Goal: Transaction & Acquisition: Download file/media

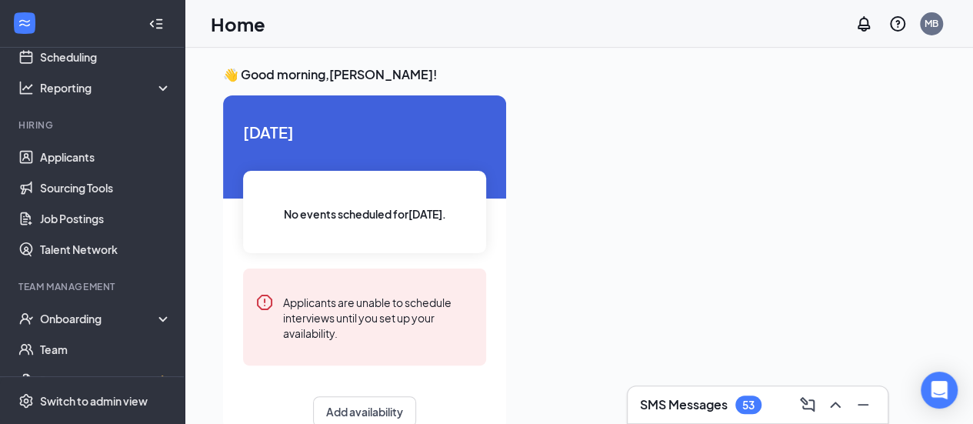
scroll to position [77, 0]
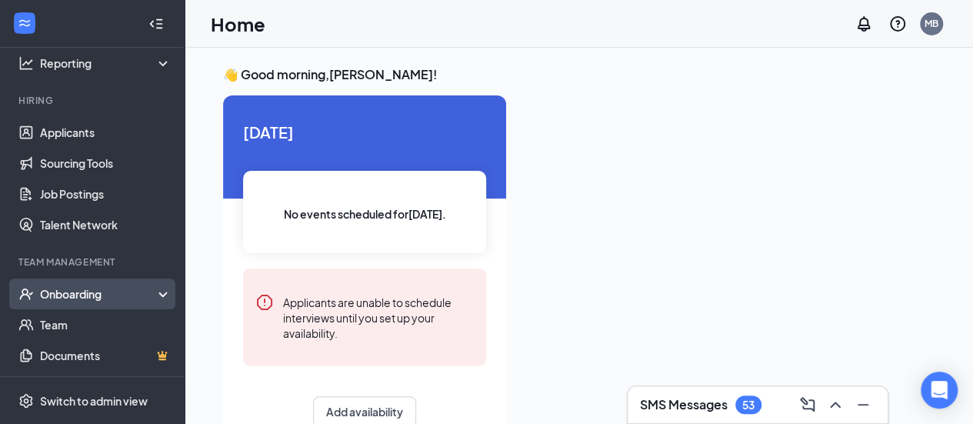
click at [117, 296] on div "Onboarding" at bounding box center [99, 293] width 118 height 15
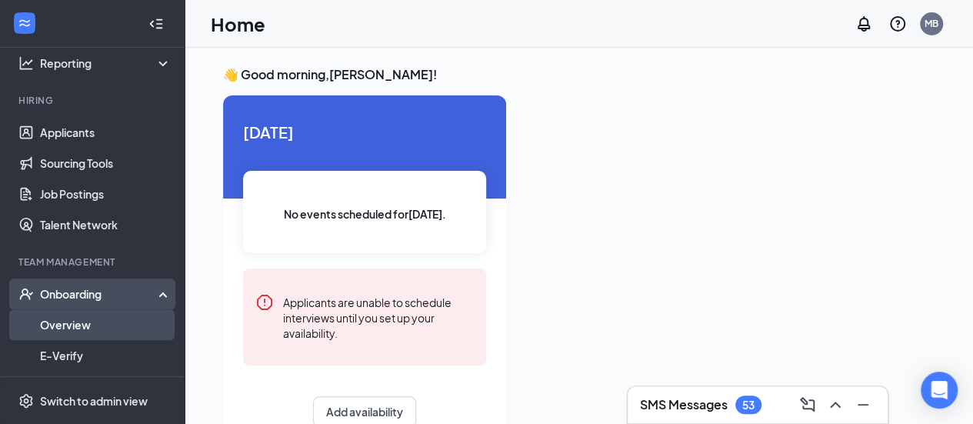
click at [95, 324] on link "Overview" at bounding box center [106, 324] width 132 height 31
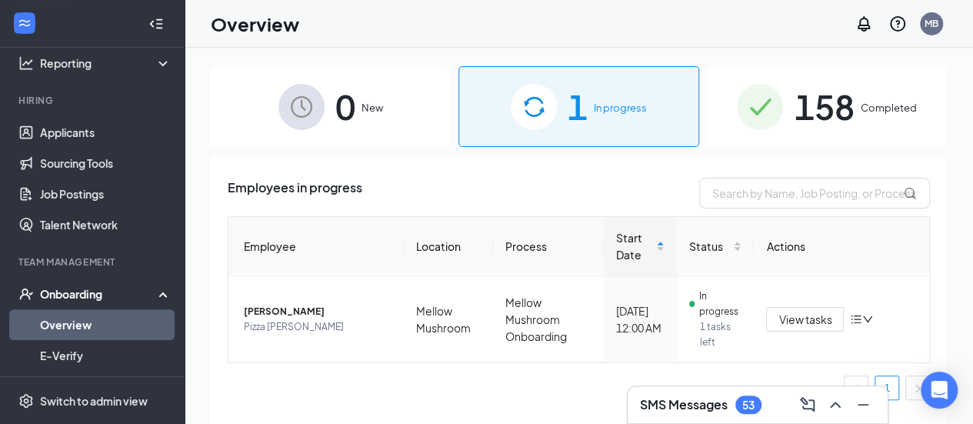
click at [777, 99] on img at bounding box center [760, 107] width 46 height 46
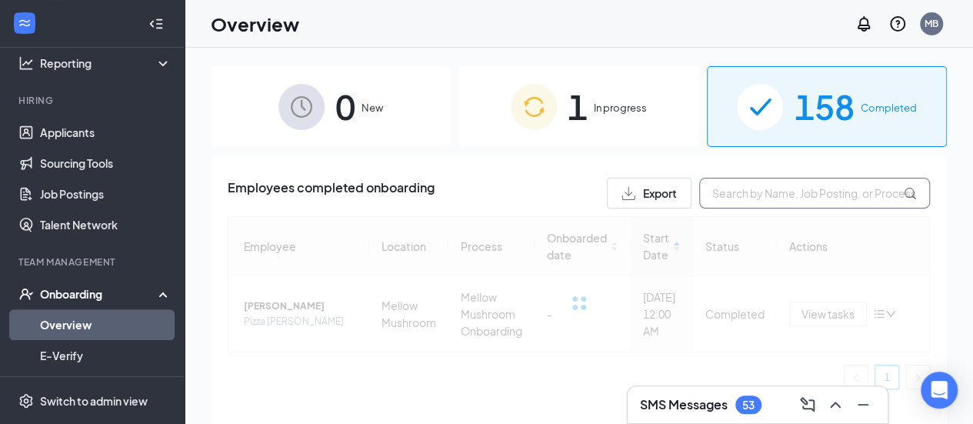
click at [776, 195] on input "text" at bounding box center [814, 193] width 231 height 31
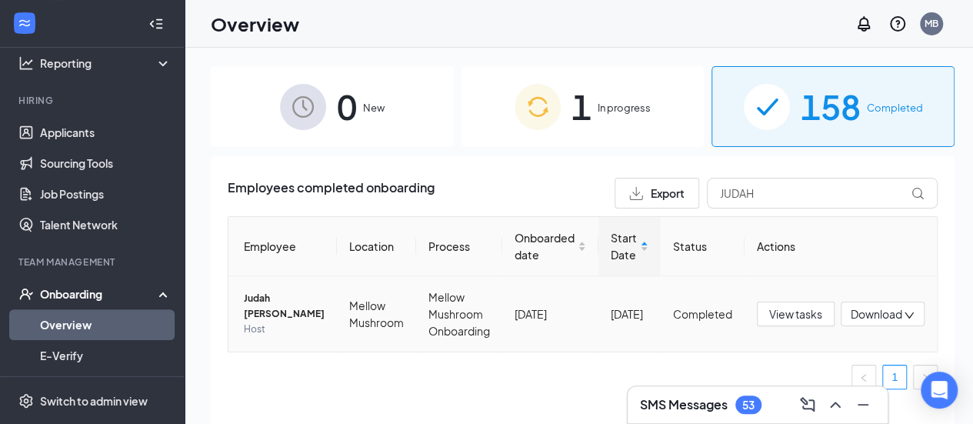
click at [879, 321] on span "Download" at bounding box center [877, 314] width 52 height 16
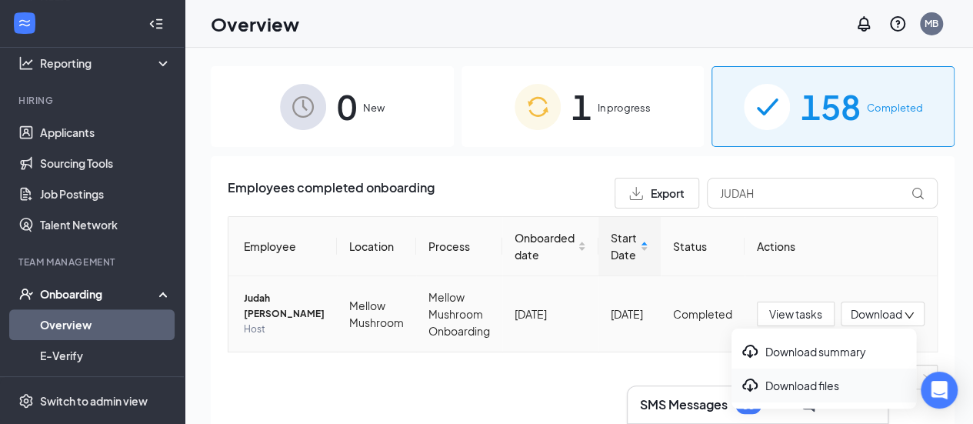
click at [829, 388] on div "Download files" at bounding box center [824, 385] width 166 height 18
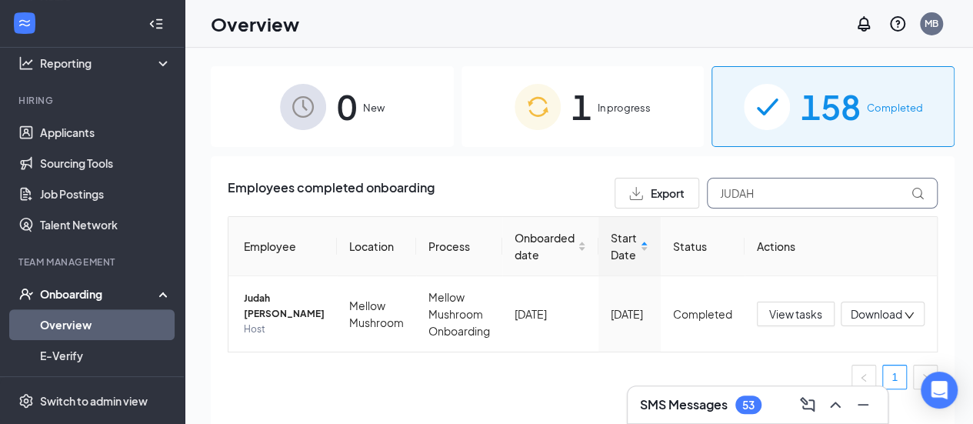
click at [779, 195] on input "JUDAH" at bounding box center [822, 193] width 231 height 31
drag, startPoint x: 779, startPoint y: 195, endPoint x: 596, endPoint y: 169, distance: 185.0
click at [596, 169] on div "Employees completed onboarding Export JUDAH Employee Location Process Onboarded…" at bounding box center [583, 309] width 744 height 306
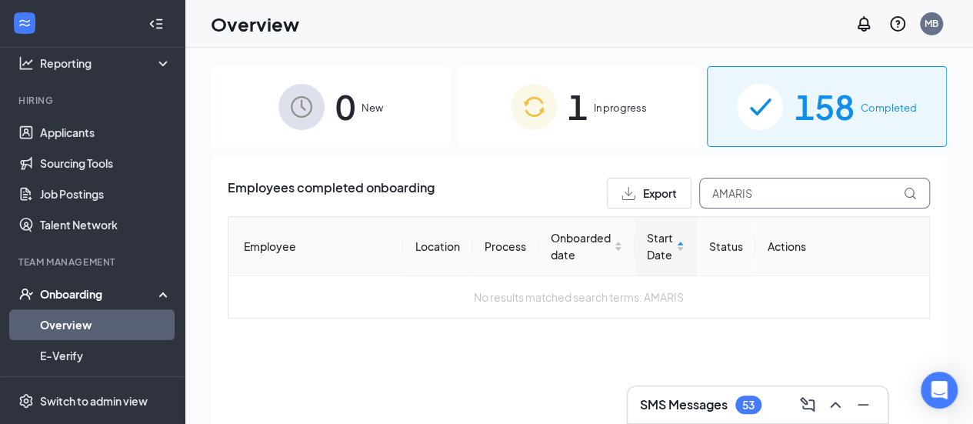
drag, startPoint x: 758, startPoint y: 187, endPoint x: 659, endPoint y: 190, distance: 98.5
click at [659, 190] on div "Export AMARIS" at bounding box center [768, 193] width 323 height 31
type input "[PERSON_NAME]"
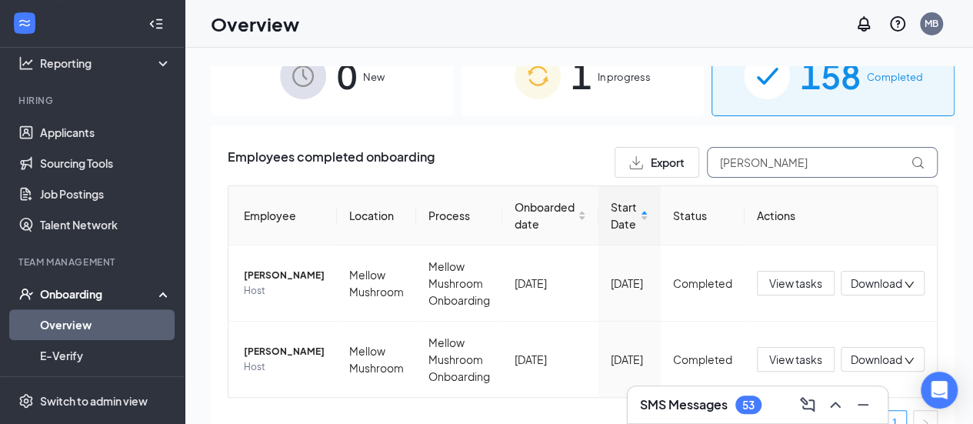
scroll to position [56, 0]
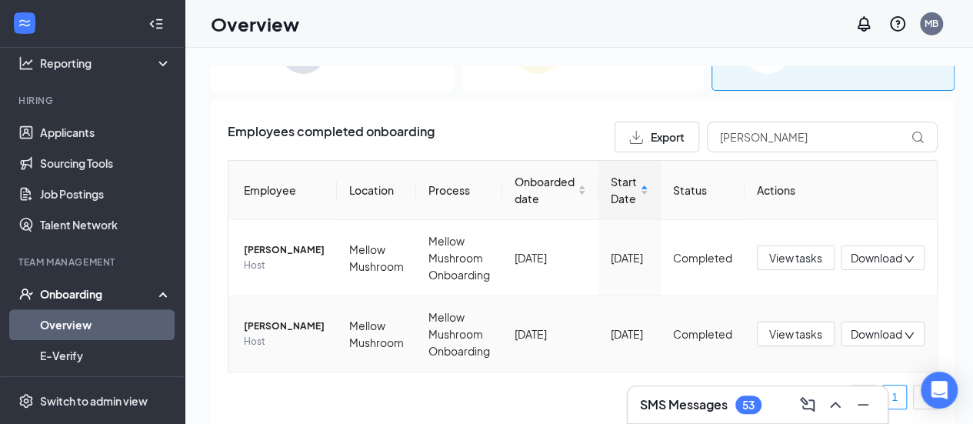
click at [856, 334] on span "Download" at bounding box center [877, 334] width 52 height 16
click at [829, 402] on div "Download files" at bounding box center [812, 405] width 166 height 18
click at [854, 335] on span "Download" at bounding box center [877, 334] width 52 height 16
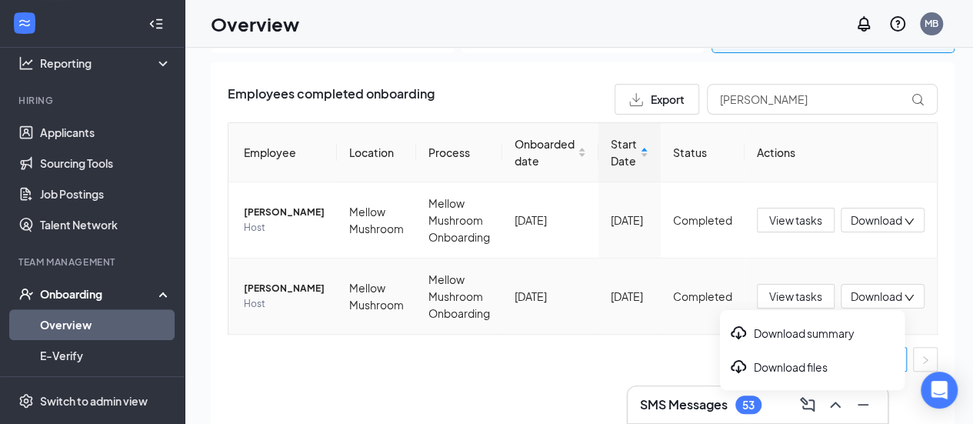
scroll to position [69, 0]
